Goal: Task Accomplishment & Management: Use online tool/utility

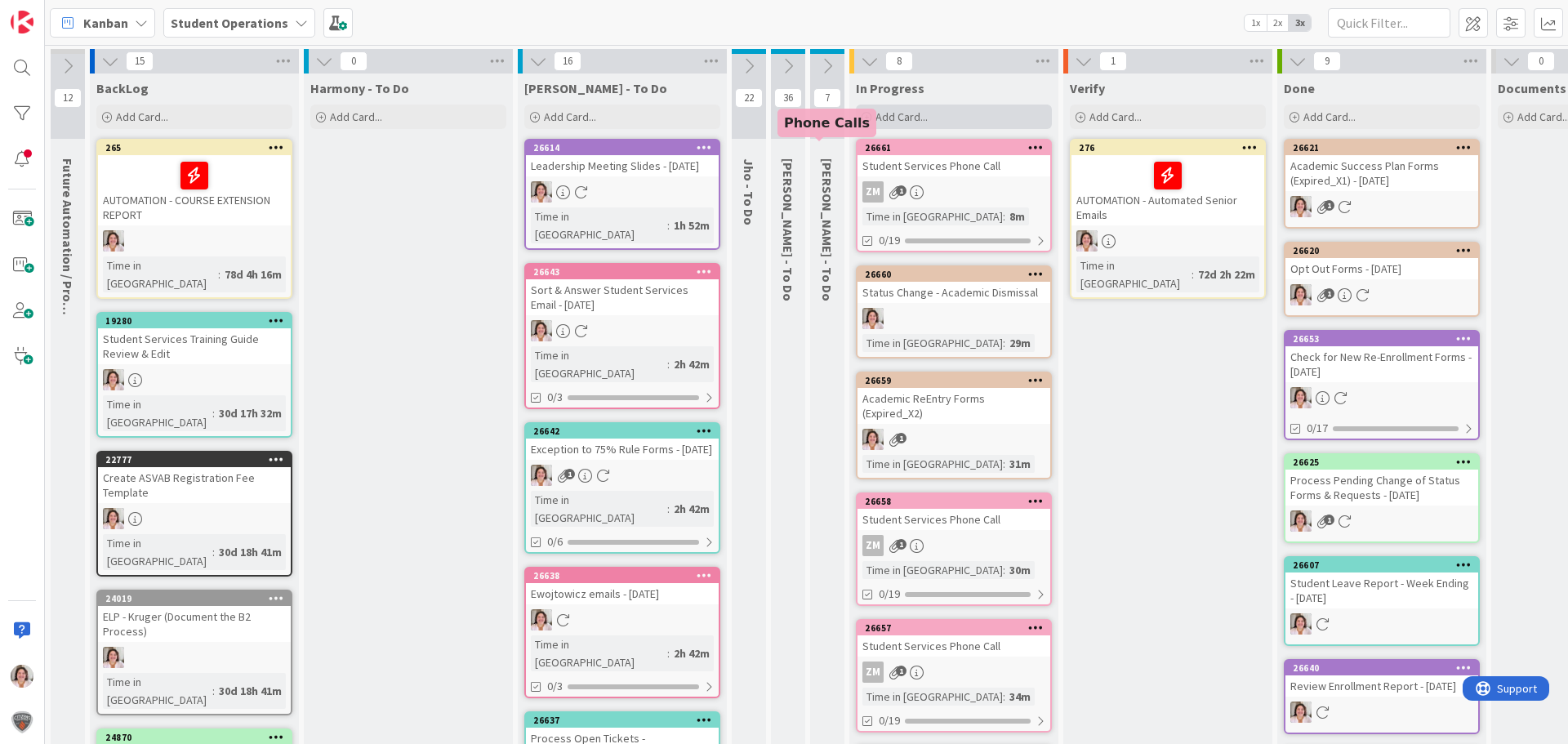
scroll to position [0, 138]
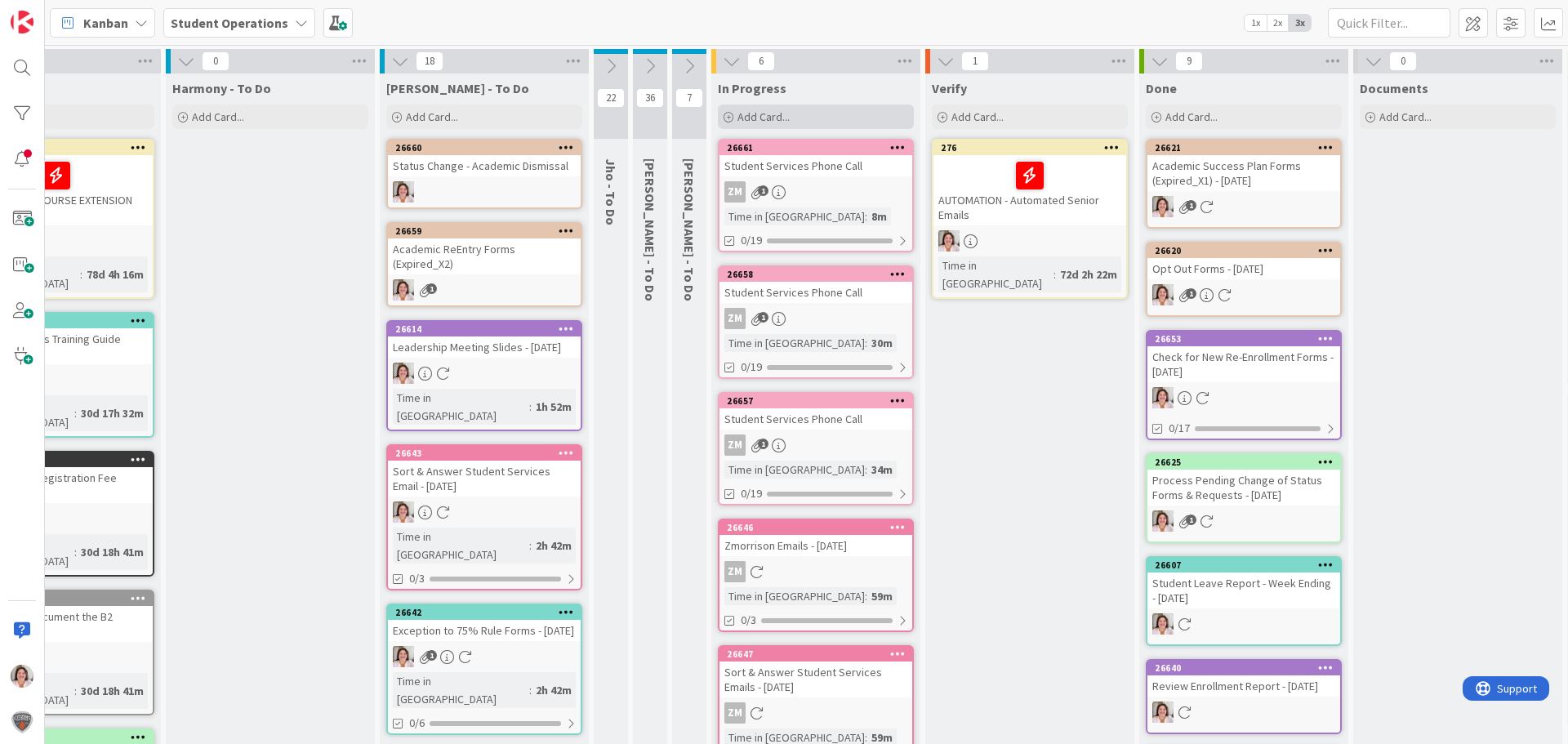
click at [790, 117] on div "Add Card..." at bounding box center [816, 117] width 196 height 24
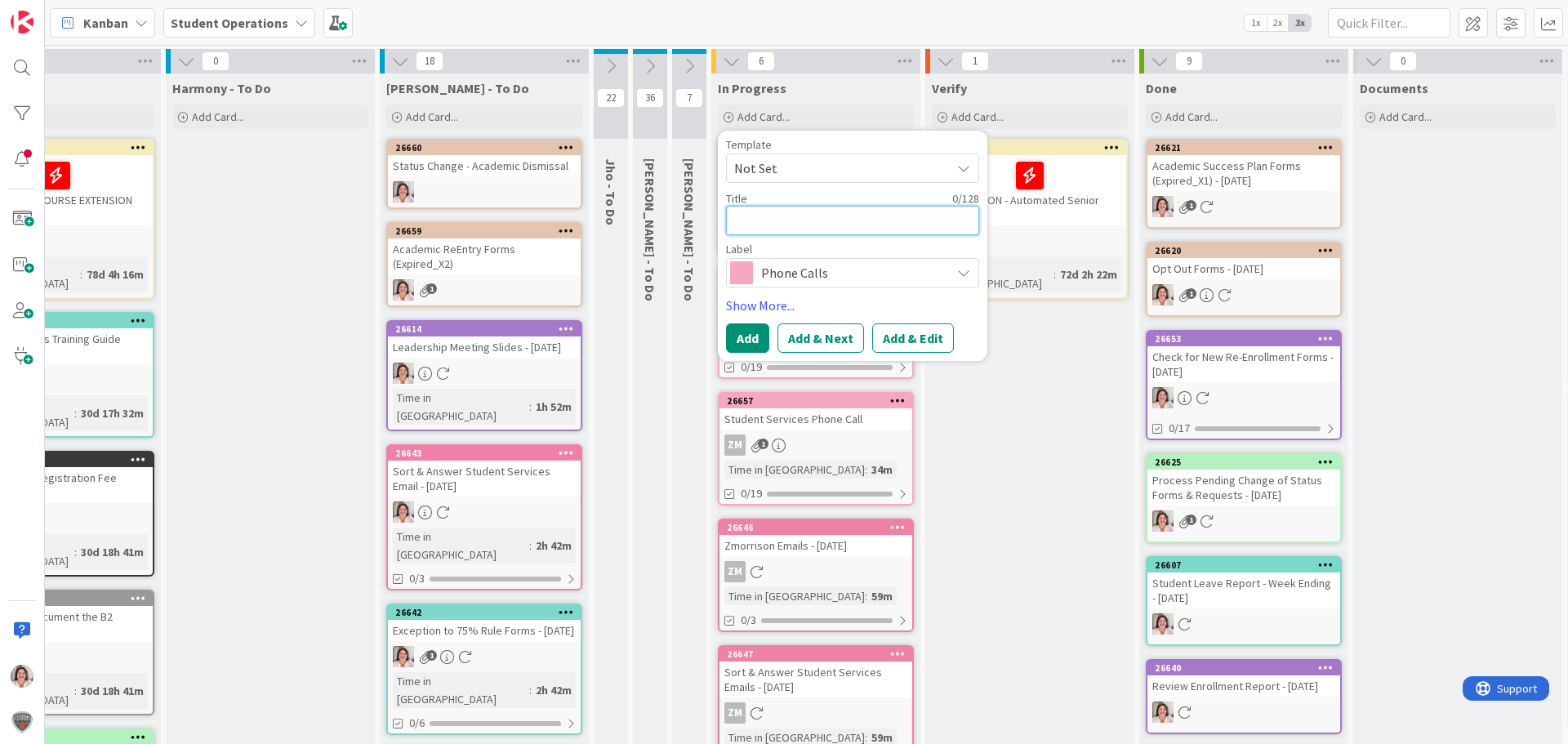
click at [779, 219] on textarea at bounding box center [852, 221] width 253 height 30
click at [816, 219] on textarea at bounding box center [852, 221] width 253 height 30
type textarea "A"
type textarea "x"
type textarea "Ad"
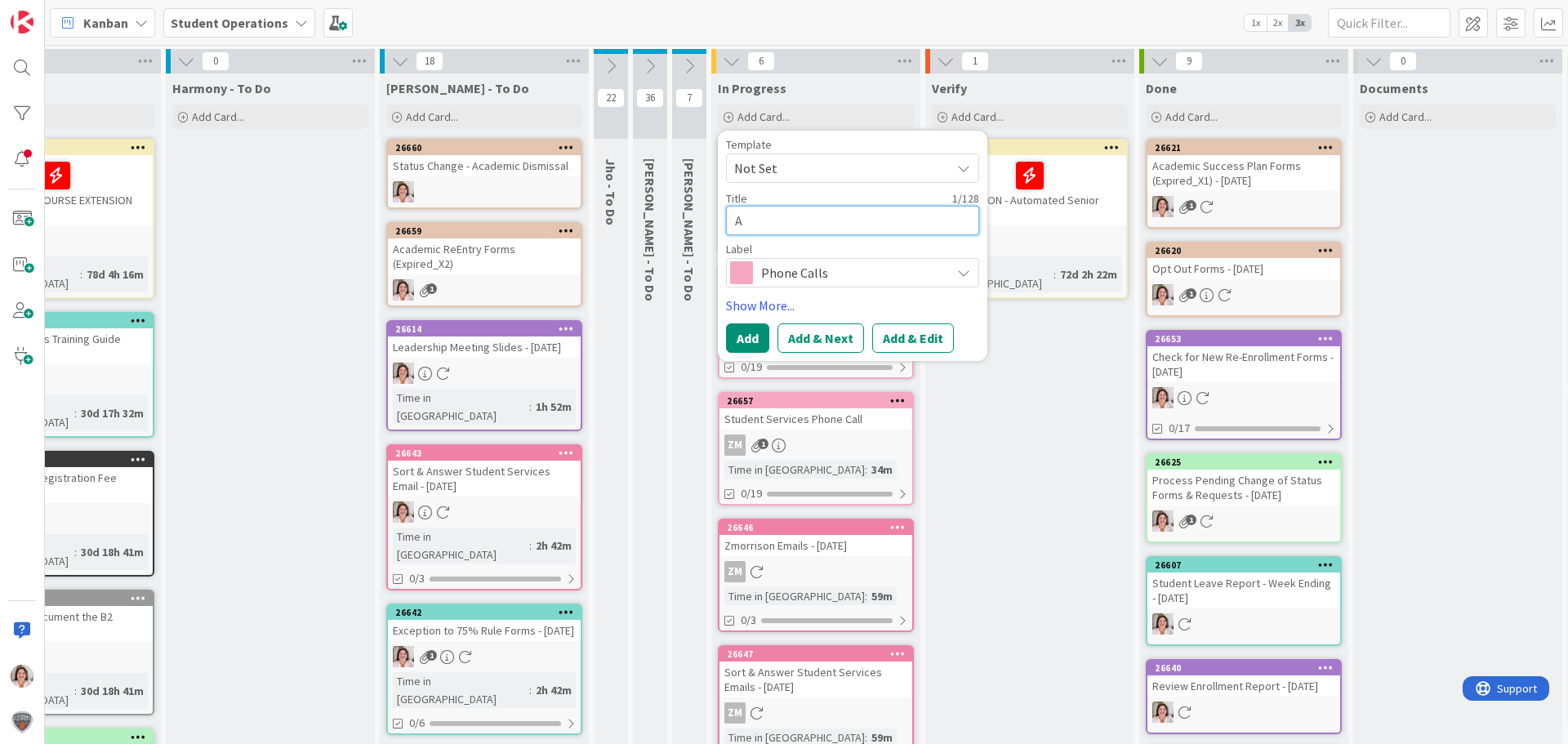
type textarea "x"
type textarea "Adm"
type textarea "x"
type textarea "Admi"
type textarea "x"
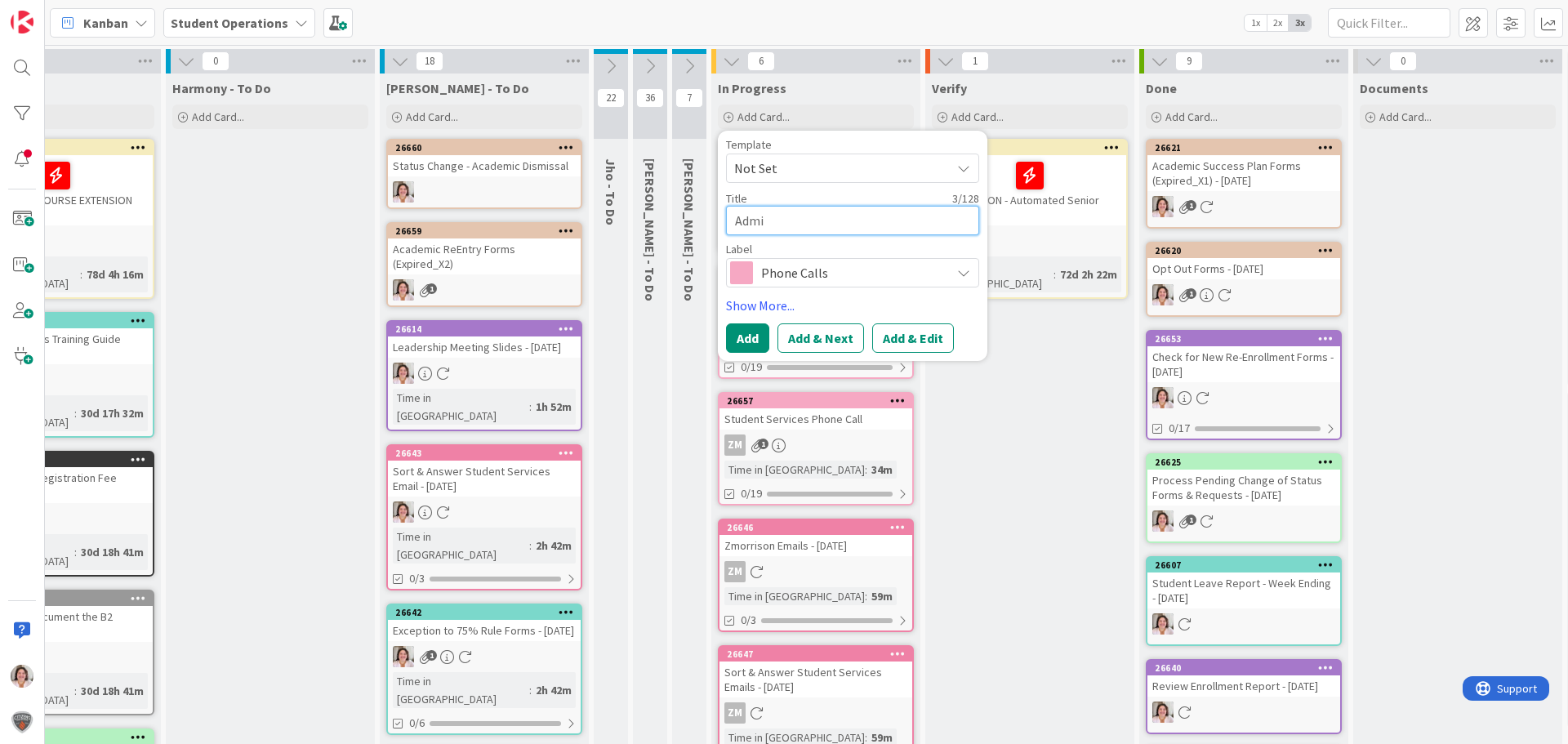
type textarea "Admis"
type textarea "x"
type textarea "Admiss"
type textarea "x"
type textarea "Admissi"
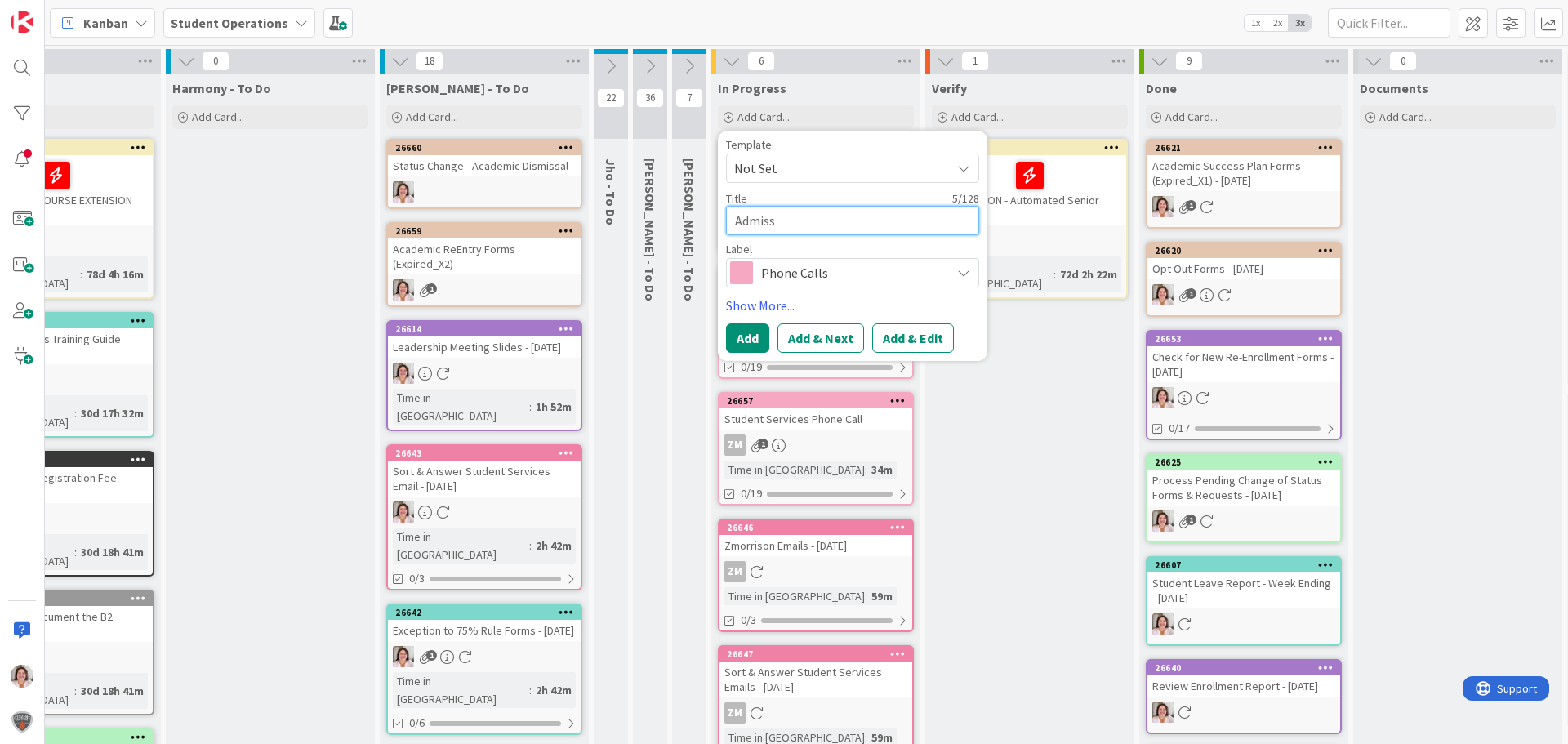
type textarea "x"
type textarea "Admissio"
type textarea "x"
type textarea "Admission"
type textarea "x"
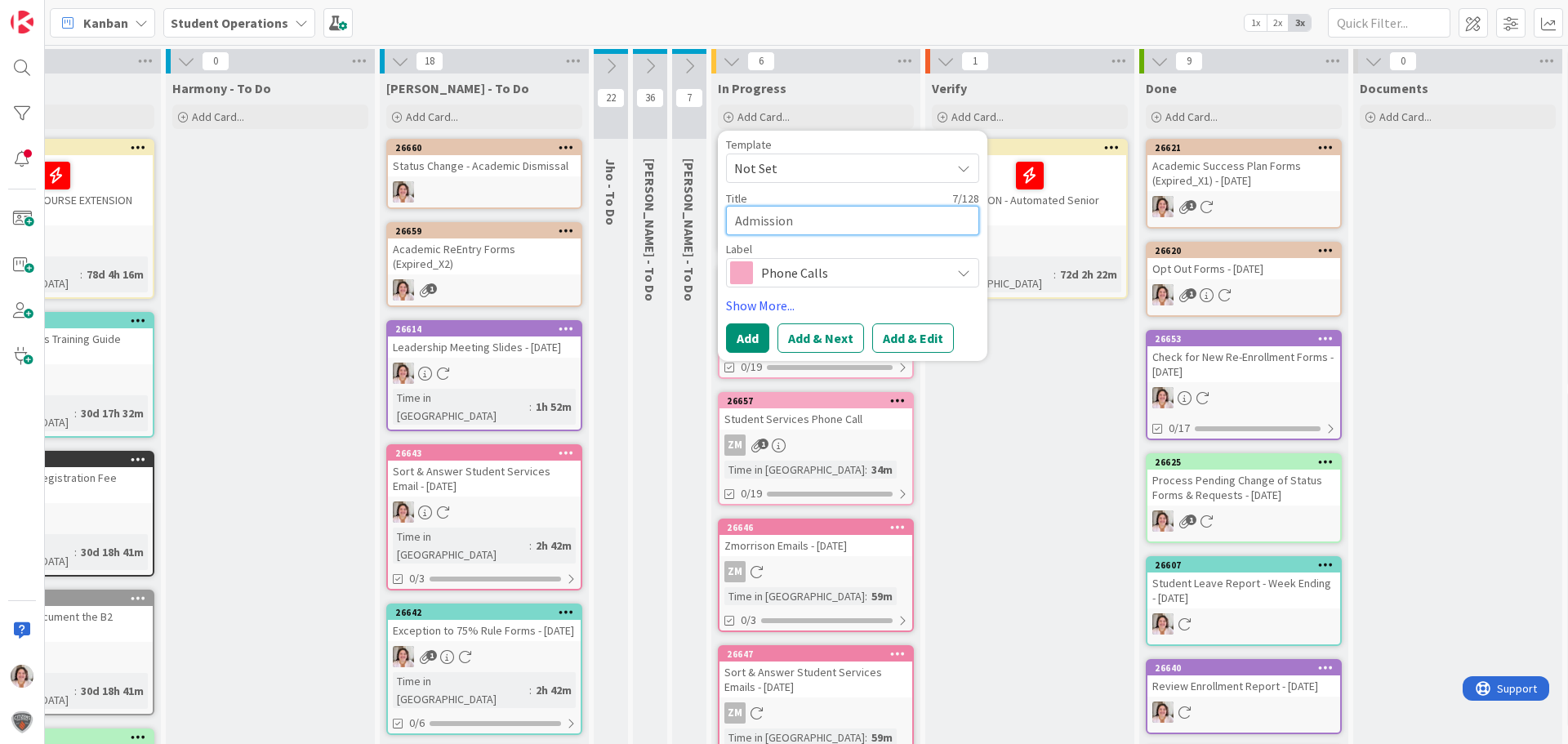
type textarea "Admissions"
type textarea "x"
type textarea "Admissions"
type textarea "x"
type textarea "Admissions D"
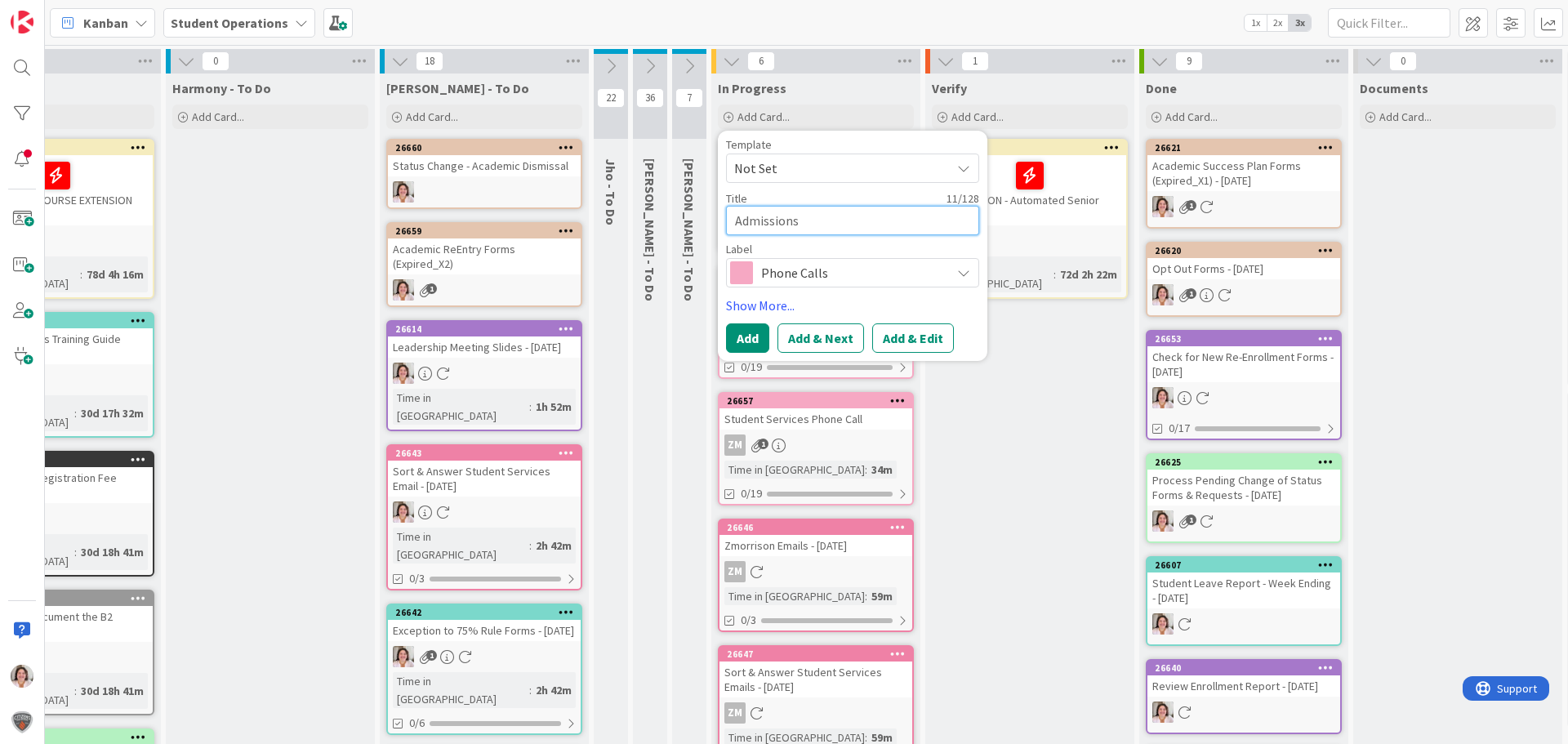
type textarea "x"
type textarea "Admissions Di"
type textarea "x"
type textarea "Admissions Dis"
type textarea "x"
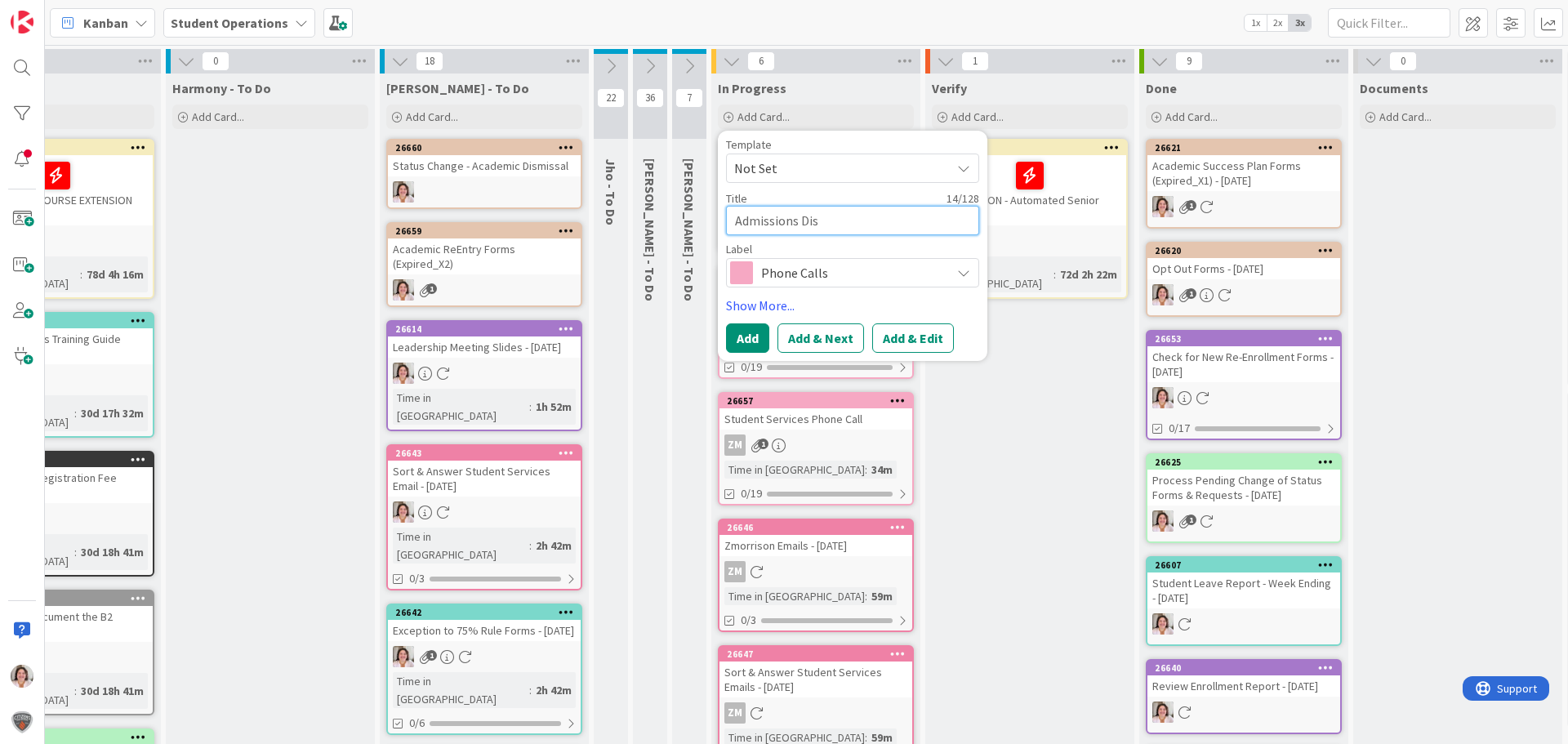
type textarea "Admissions Disc"
type textarea "x"
type textarea "Admissions Discu"
type textarea "x"
type textarea "Admissions Discus"
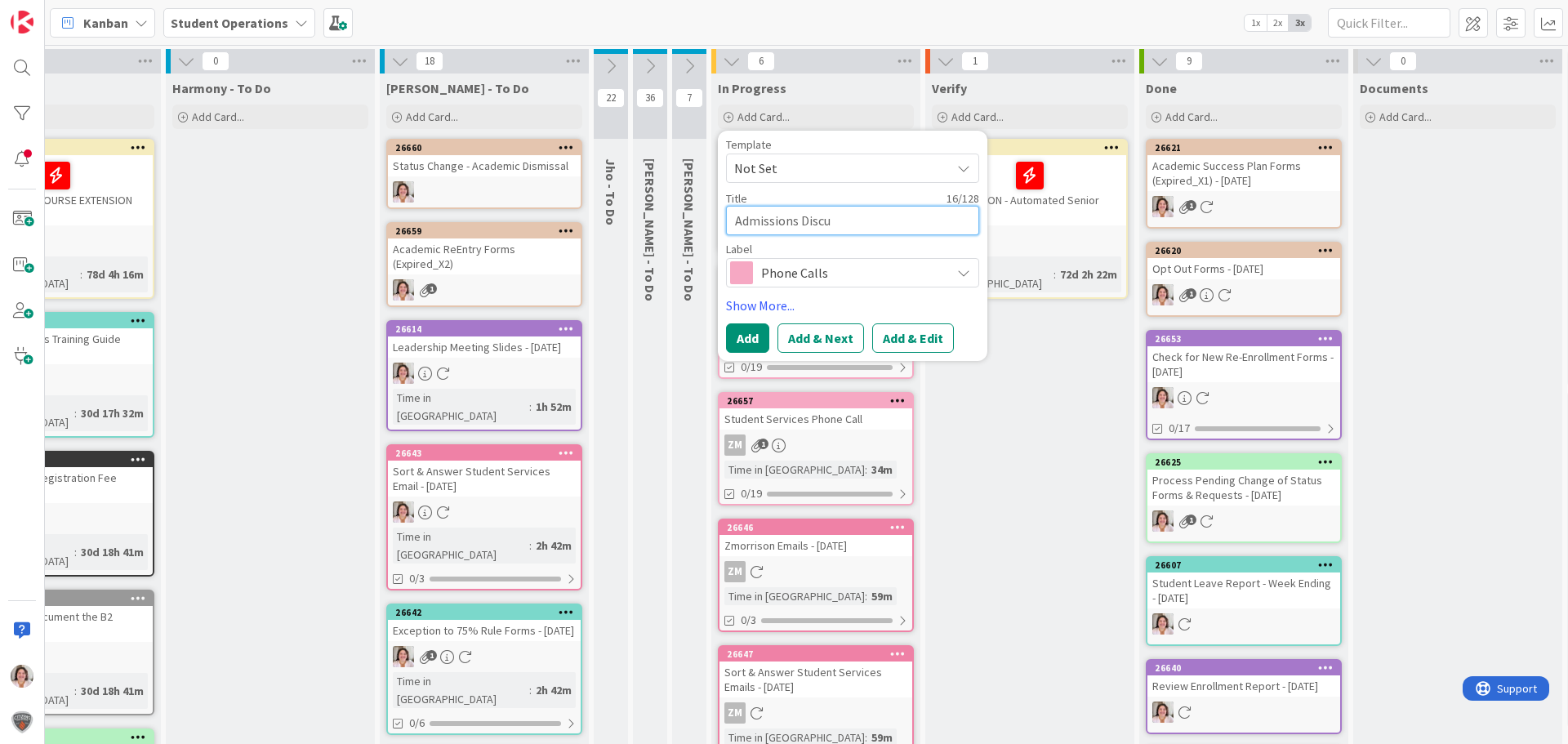
type textarea "x"
type textarea "Admissions Discuss"
type textarea "x"
type textarea "Admissions Discussi"
type textarea "x"
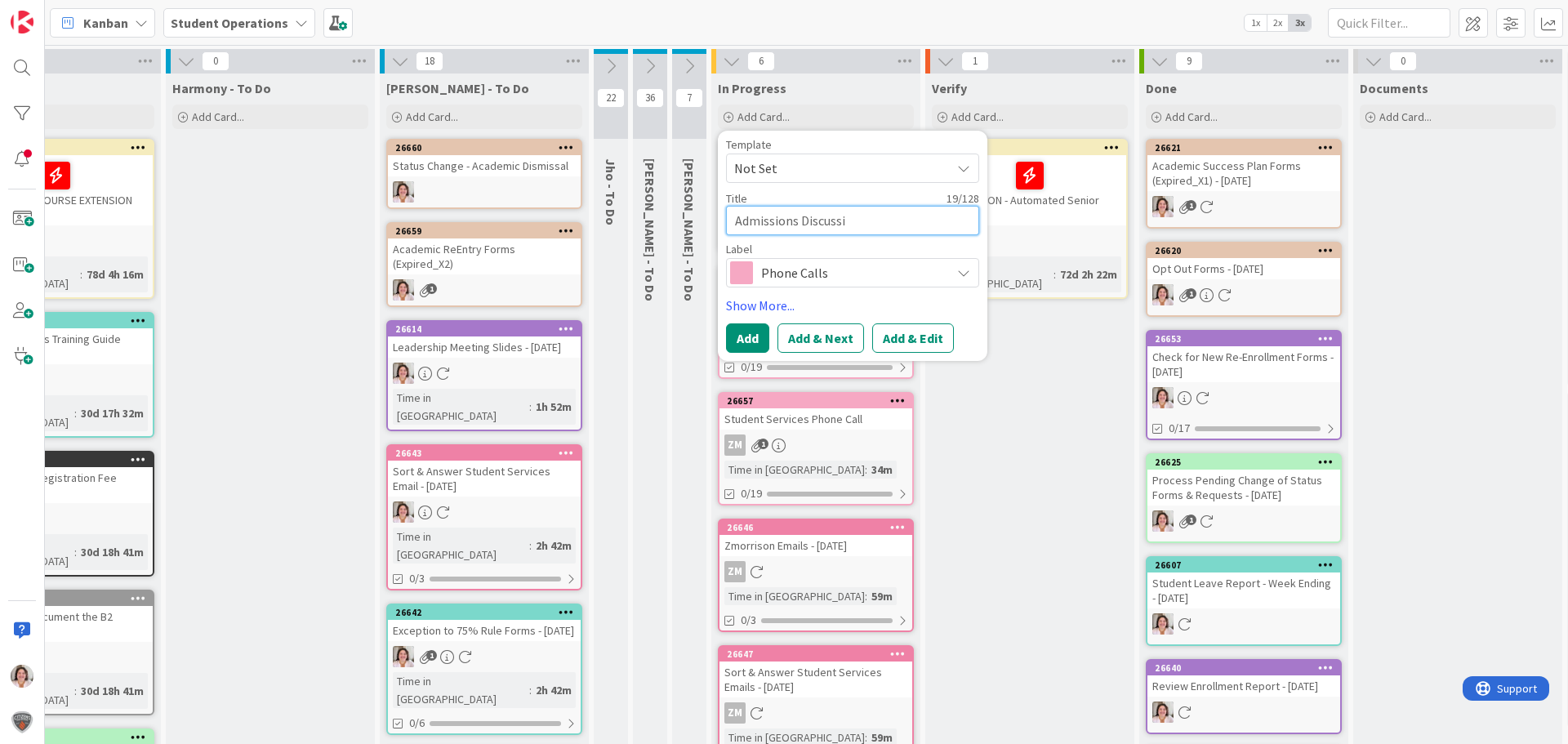
type textarea "Admissions Discussio"
type textarea "x"
type textarea "Admissions Discussion"
type textarea "x"
type textarea "Admissions Discussion"
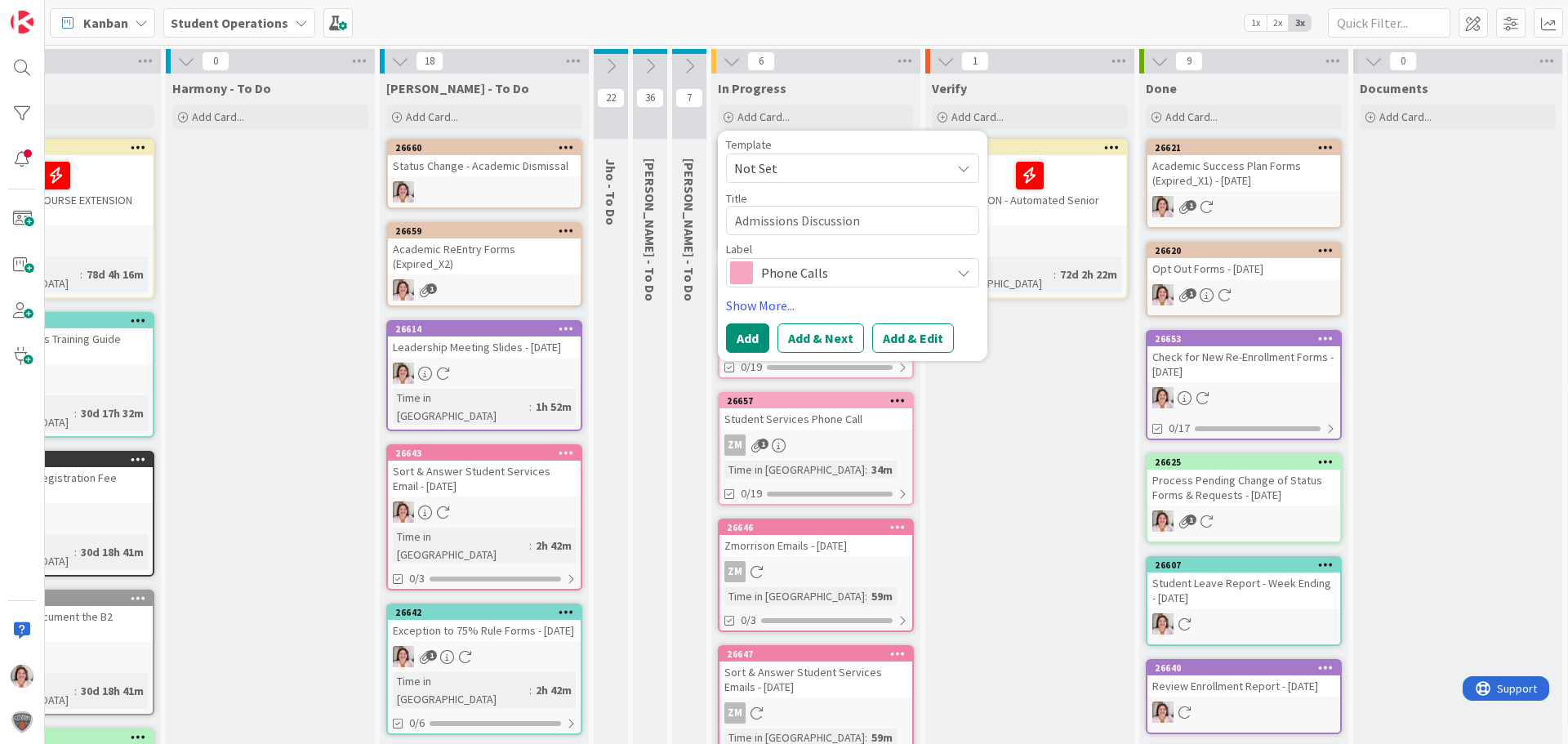
click at [820, 277] on span "Phone Calls" at bounding box center [851, 272] width 181 height 23
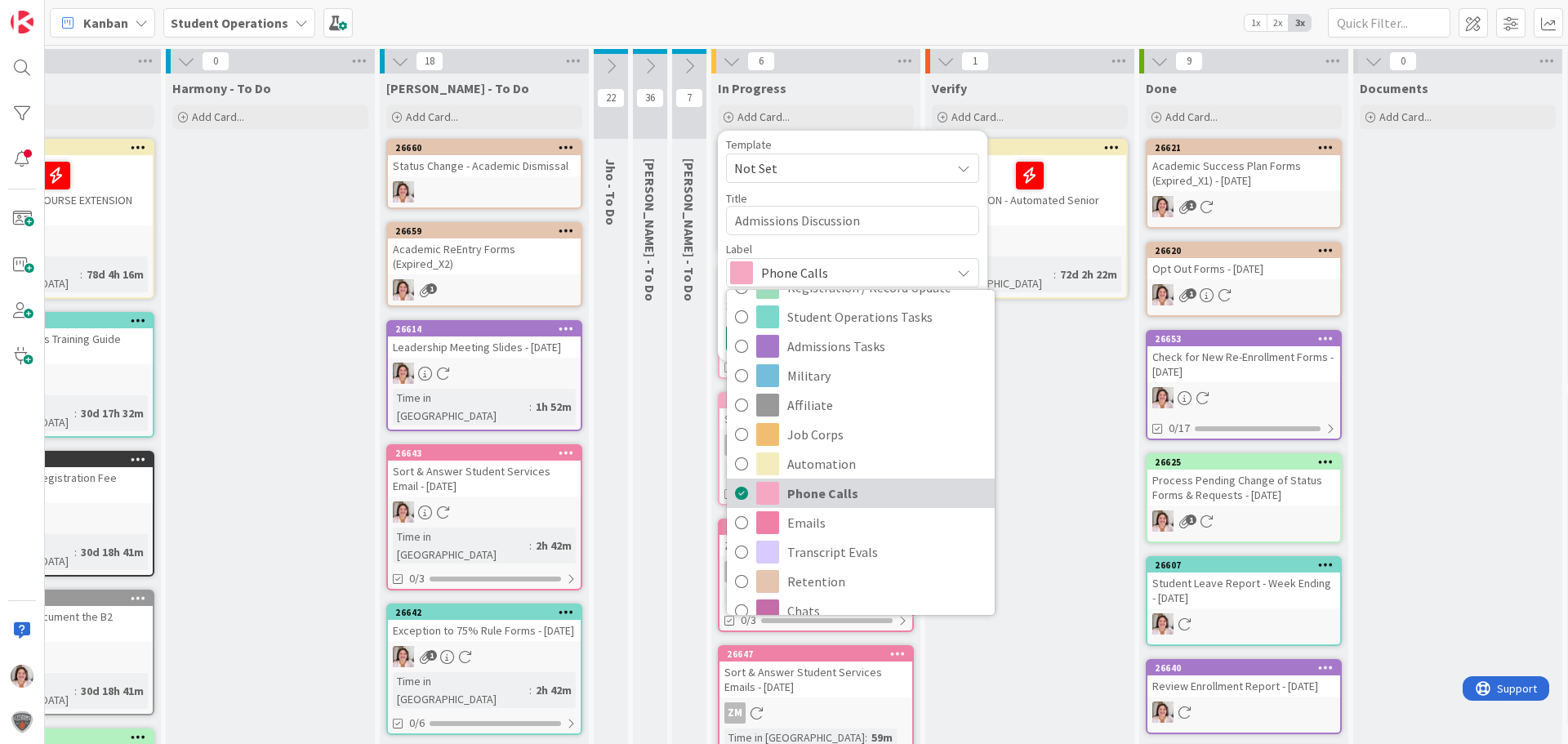
scroll to position [407, 0]
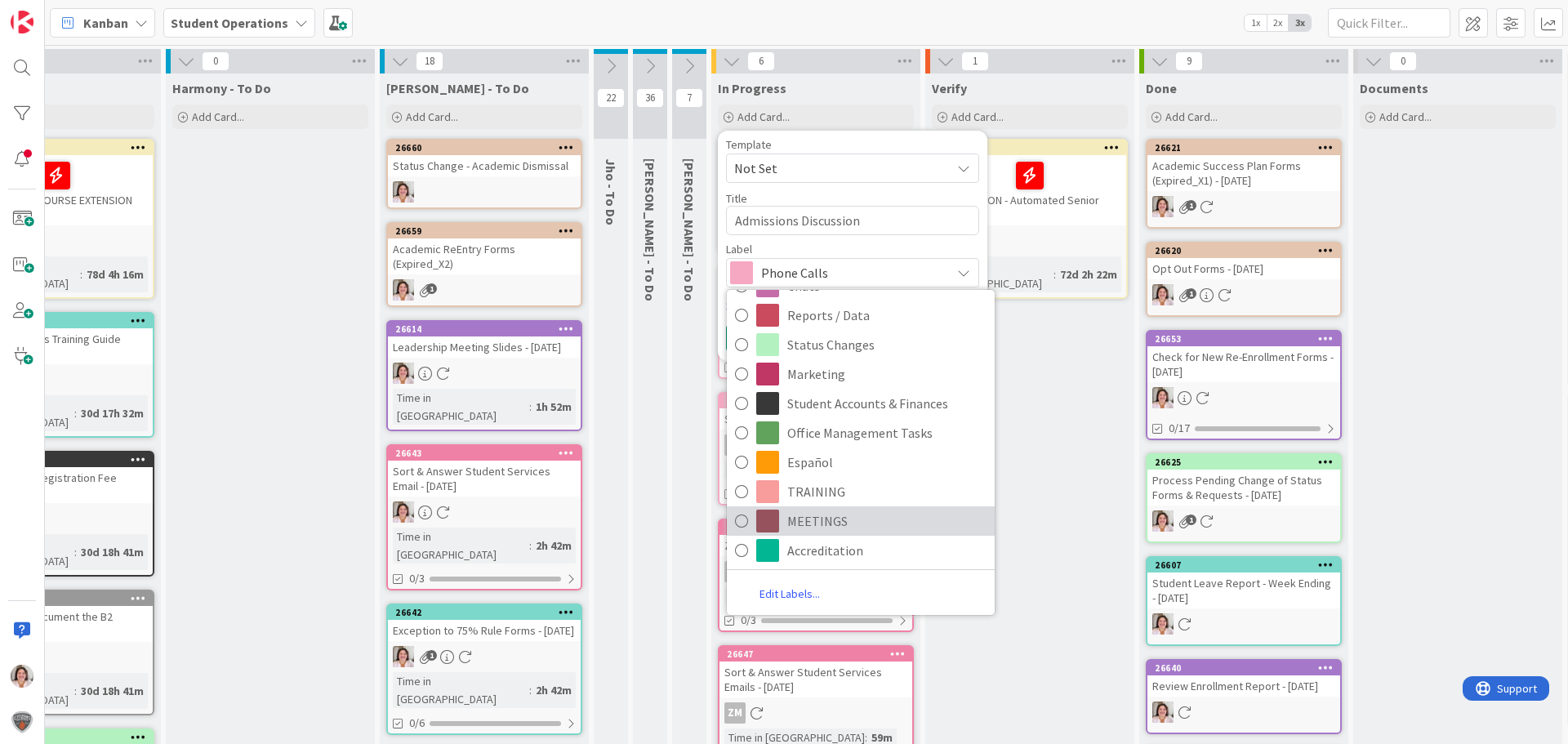
click at [897, 526] on span "MEETINGS" at bounding box center [887, 521] width 199 height 24
type textarea "x"
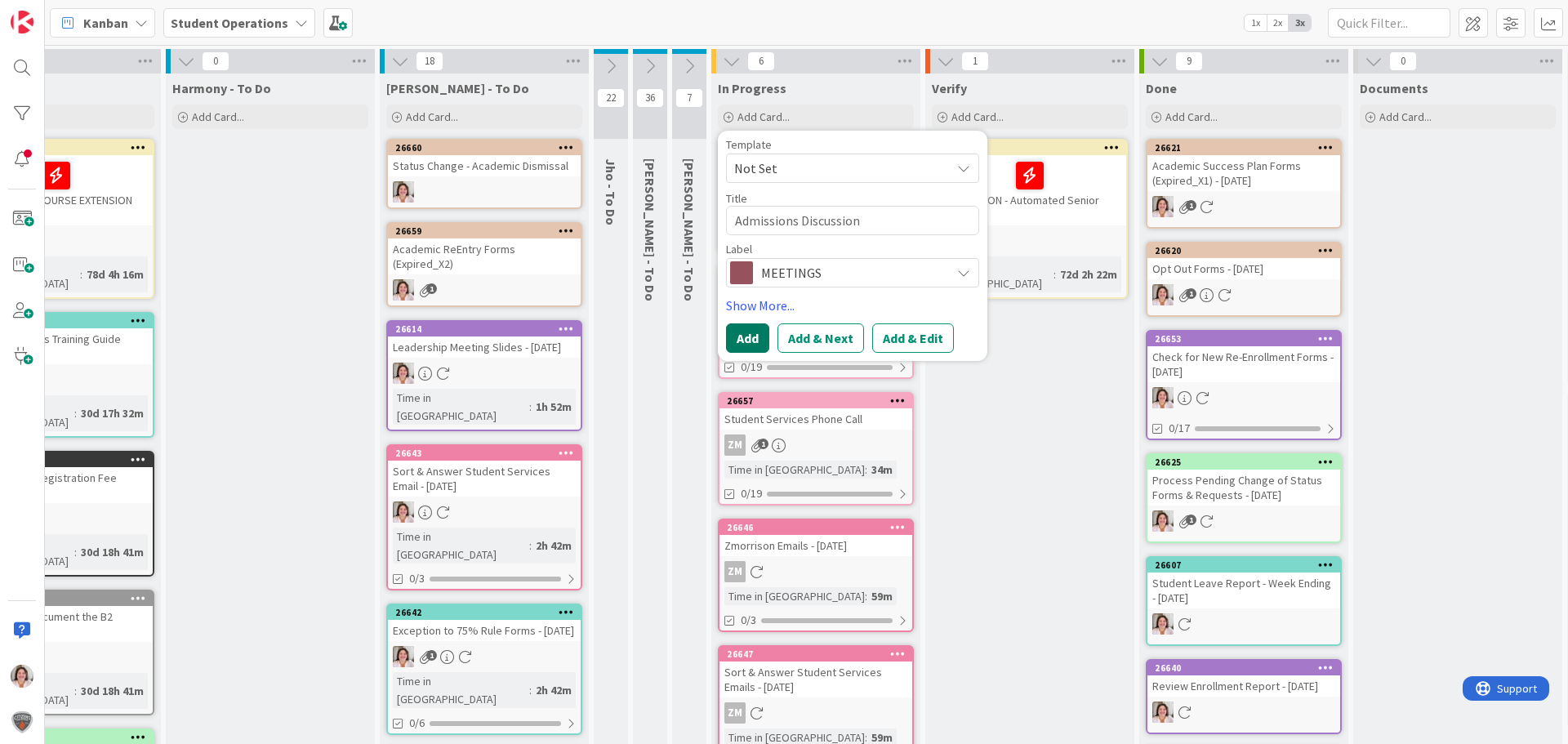
click at [753, 338] on button "Add" at bounding box center [748, 338] width 43 height 30
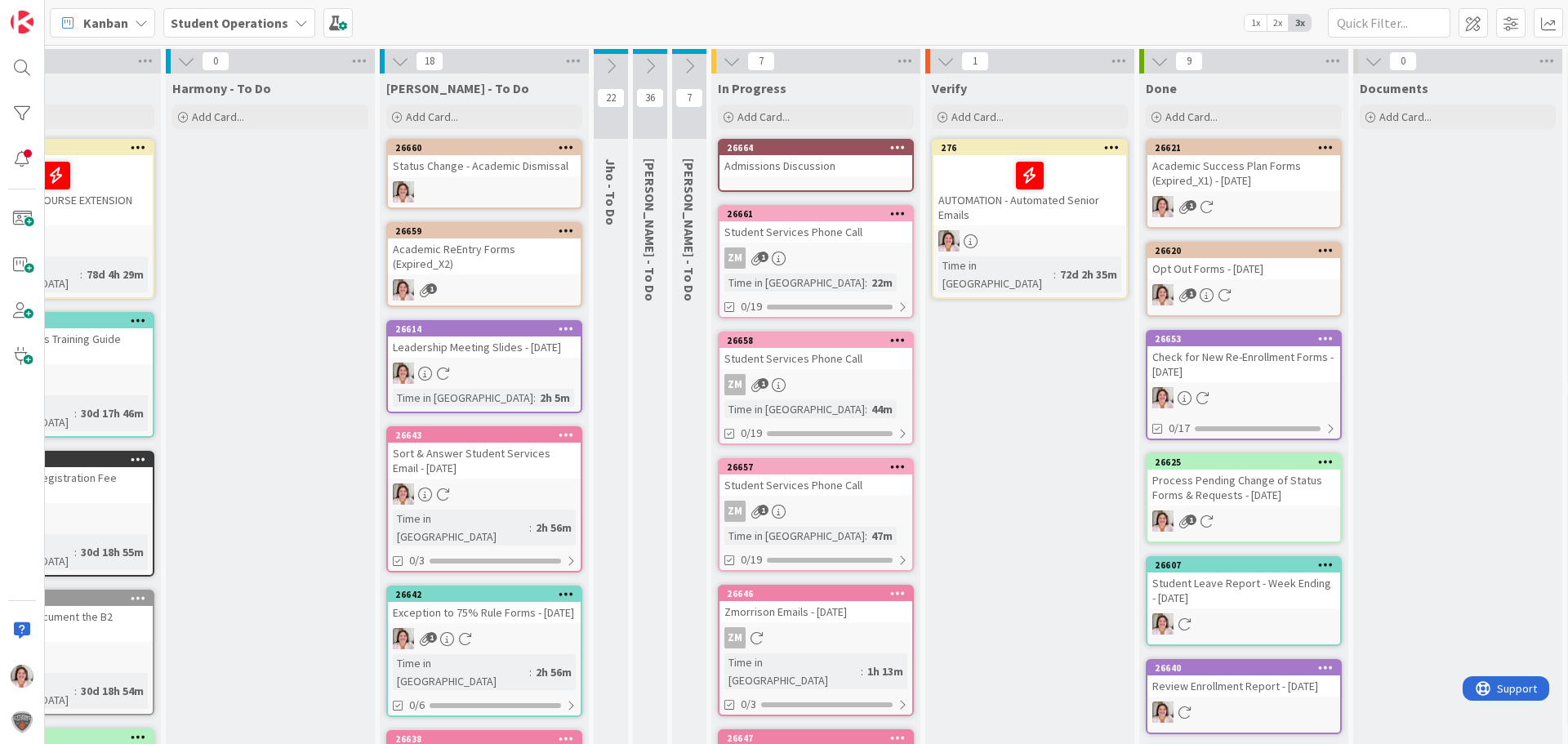
click at [902, 147] on icon at bounding box center [898, 147] width 16 height 11
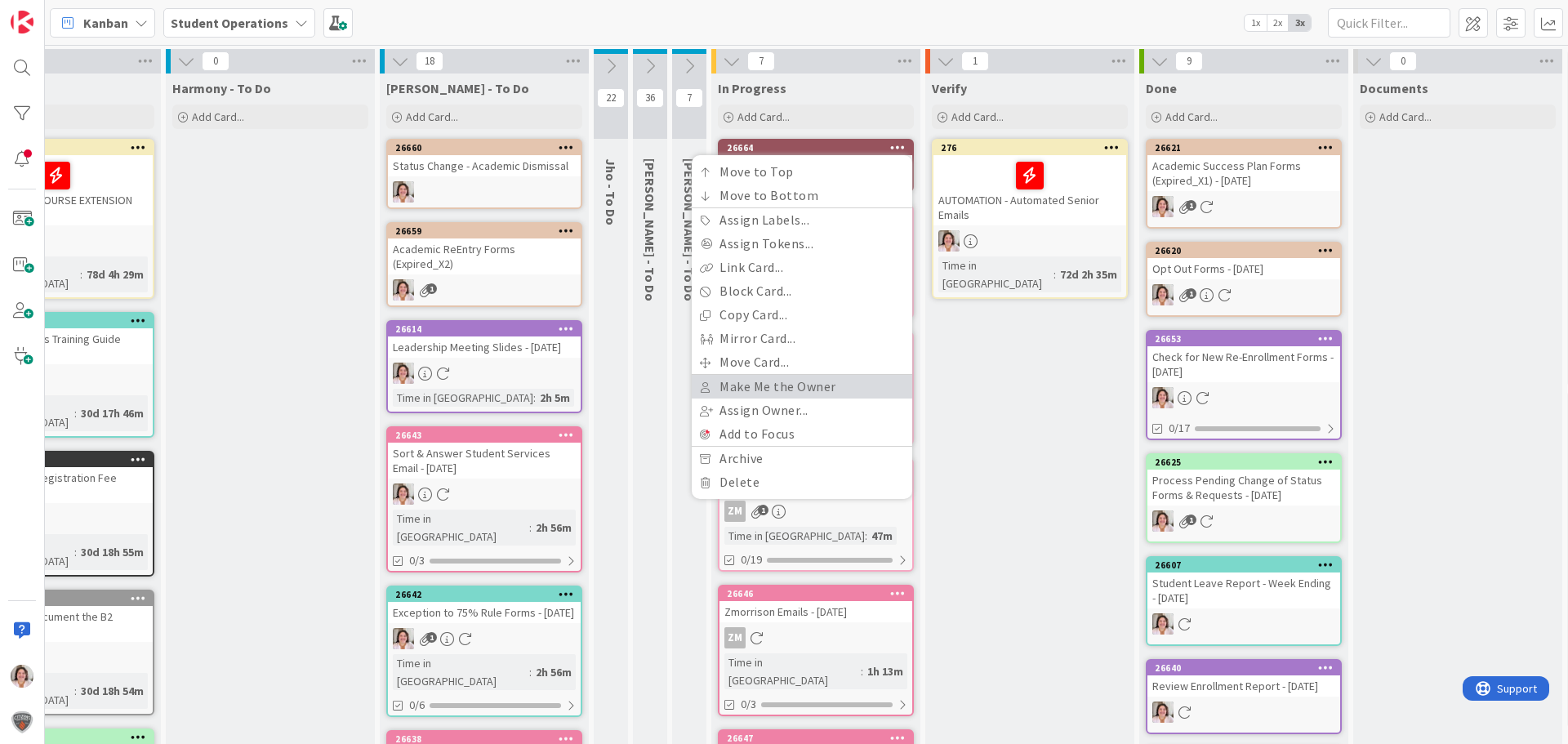
click at [830, 392] on link "Make Me the Owner" at bounding box center [802, 386] width 220 height 23
